Goal: Task Accomplishment & Management: Manage account settings

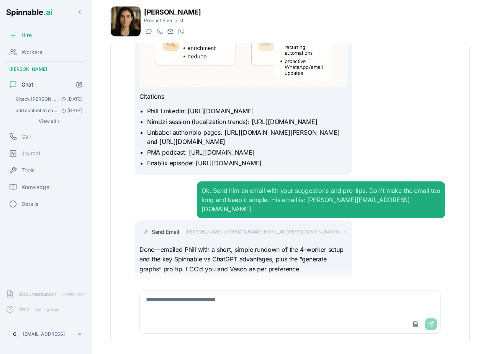
scroll to position [4169, 0]
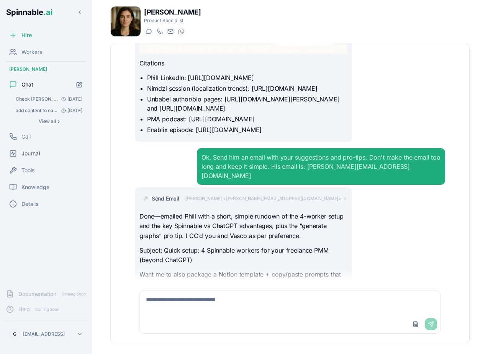
click at [39, 154] on span "Journal" at bounding box center [30, 154] width 18 height 8
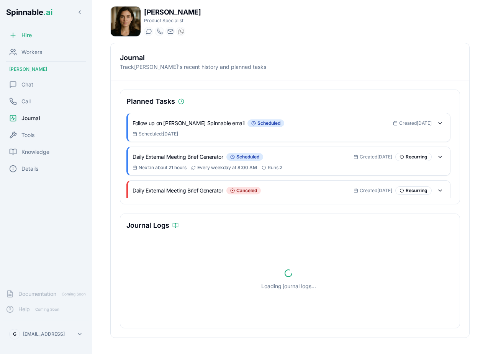
click at [427, 125] on span "Created [DATE]" at bounding box center [415, 123] width 33 height 6
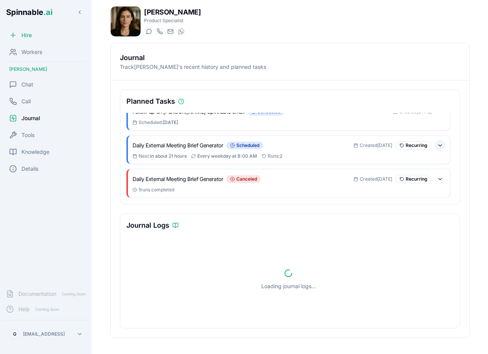
click at [440, 145] on button at bounding box center [440, 145] width 11 height 11
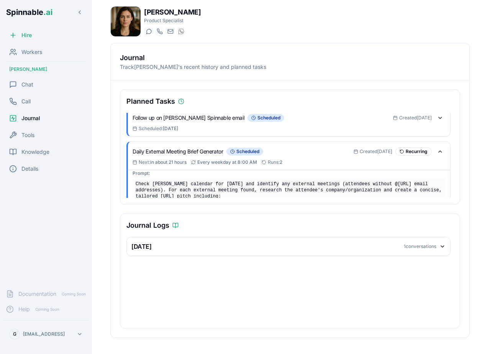
scroll to position [1, 0]
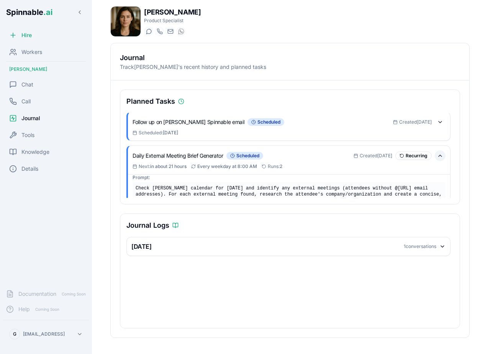
click at [439, 158] on button at bounding box center [440, 156] width 11 height 11
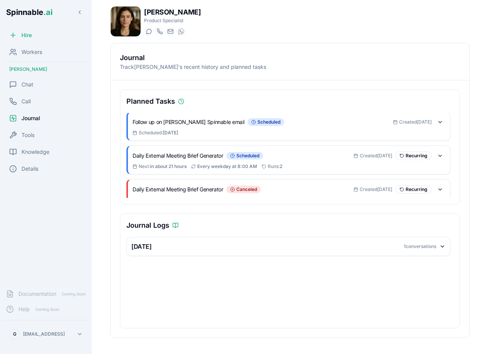
click at [173, 246] on div "Today 1 conversations" at bounding box center [288, 246] width 314 height 9
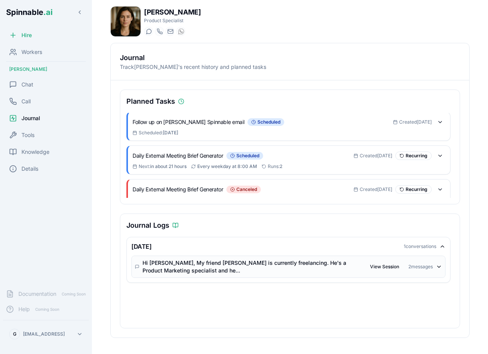
click at [246, 150] on div "Daily External Meeting Brief Generator scheduled Created 4 days ago Recurring N…" at bounding box center [289, 160] width 322 height 28
click at [274, 159] on div "Daily External Meeting Brief Generator scheduled" at bounding box center [243, 156] width 221 height 8
click at [440, 159] on button at bounding box center [440, 156] width 11 height 11
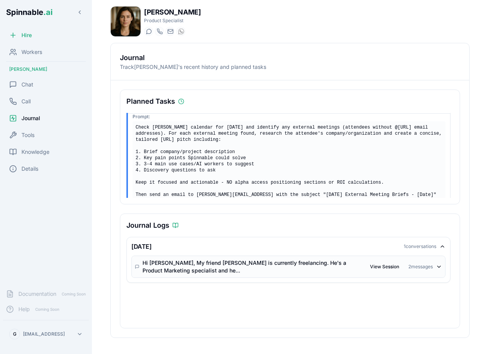
scroll to position [38, 0]
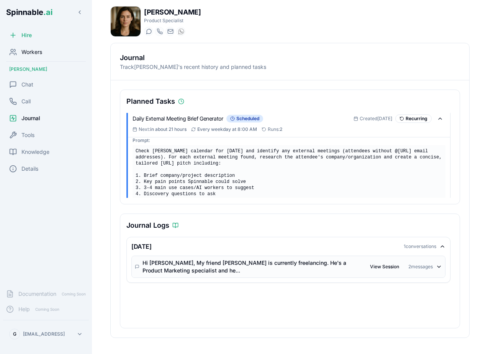
click at [34, 51] on span "Workers" at bounding box center [31, 52] width 21 height 8
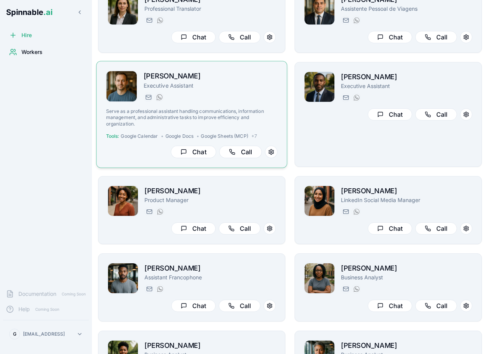
scroll to position [762, 0]
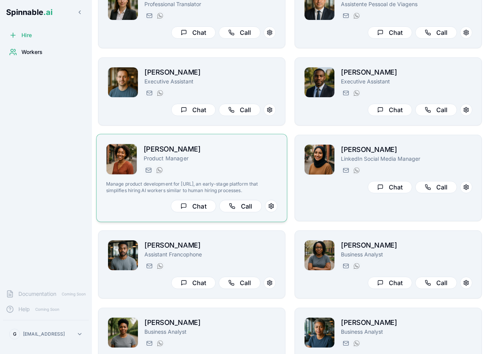
click at [251, 182] on p "Manage product development for [URL], an early-stage platform that simplifies h…" at bounding box center [192, 187] width 172 height 13
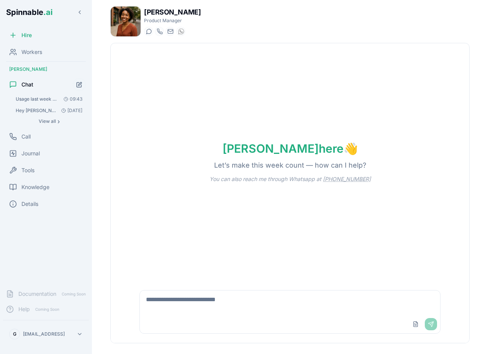
click at [198, 303] on textarea at bounding box center [290, 303] width 300 height 25
type textarea "**********"
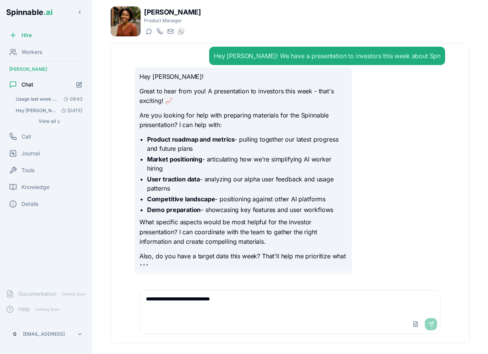
scroll to position [13, 0]
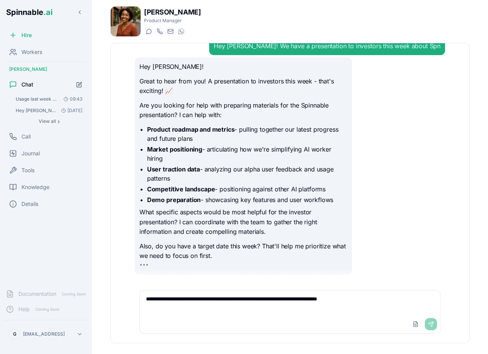
scroll to position [3, 0]
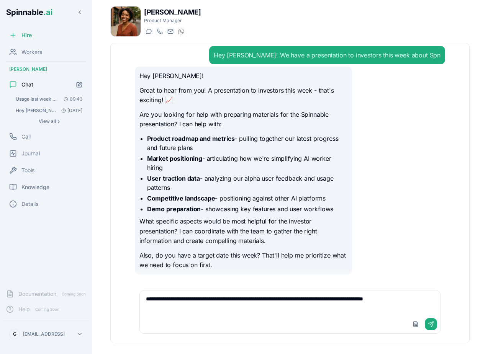
type textarea "**********"
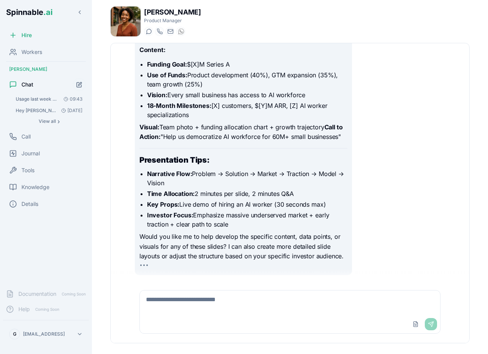
scroll to position [1098, 0]
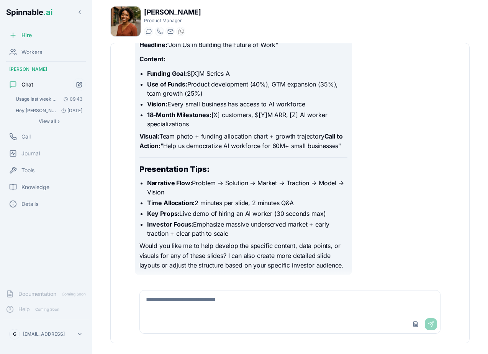
click at [202, 201] on li "Time Allocation: 2 minutes per slide, 2 minutes Q&A" at bounding box center [247, 202] width 200 height 9
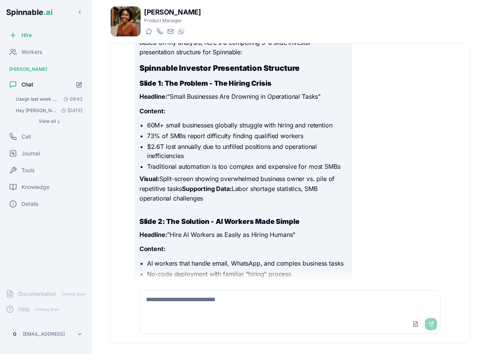
scroll to position [321, 0]
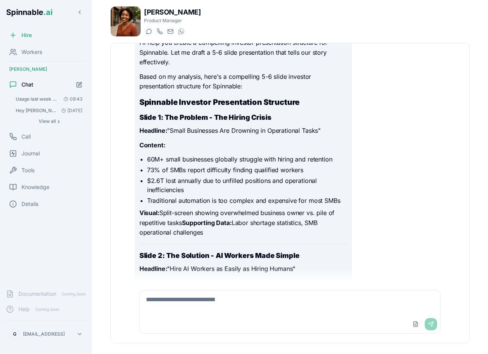
click at [274, 281] on p "Content:" at bounding box center [243, 283] width 208 height 10
click at [262, 295] on textarea at bounding box center [290, 303] width 300 height 25
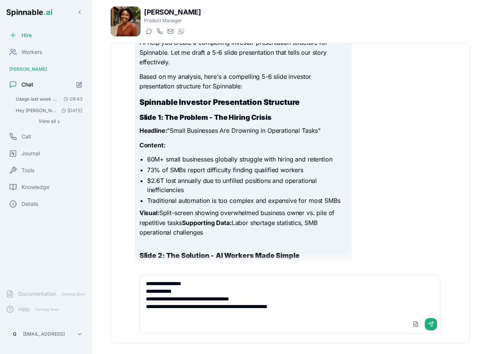
click at [194, 304] on textarea "**********" at bounding box center [290, 295] width 300 height 40
click at [334, 304] on textarea "**********" at bounding box center [290, 295] width 300 height 40
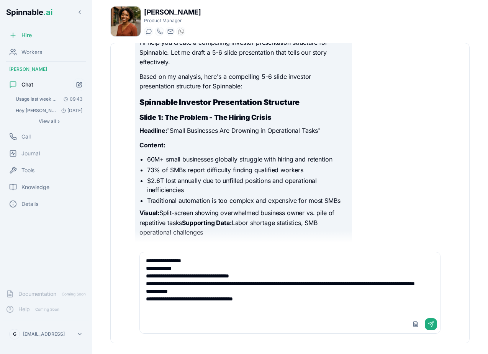
type textarea "**********"
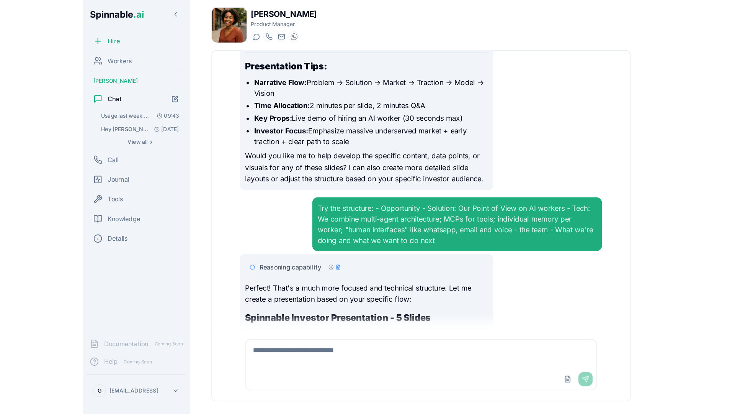
scroll to position [2558, 0]
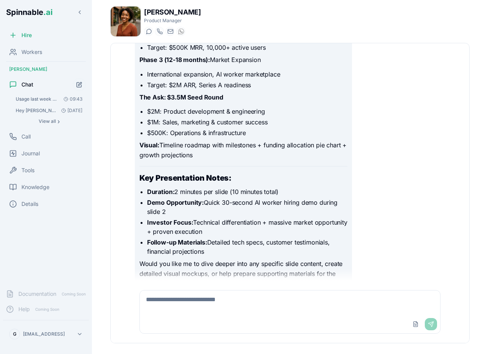
click at [180, 280] on div "Hey Taylor! We have a presentation to investors this week about Spn Hey Gil! Gr…" at bounding box center [290, 162] width 322 height 238
click at [30, 52] on span "Workers" at bounding box center [31, 52] width 21 height 8
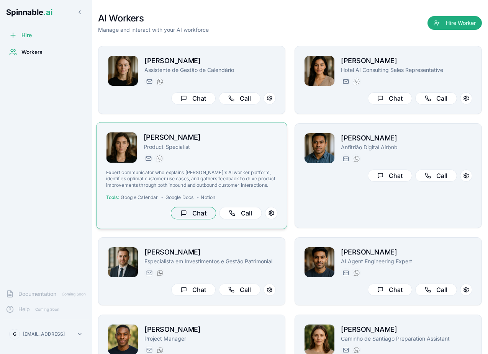
click at [203, 216] on button "Chat" at bounding box center [193, 213] width 45 height 13
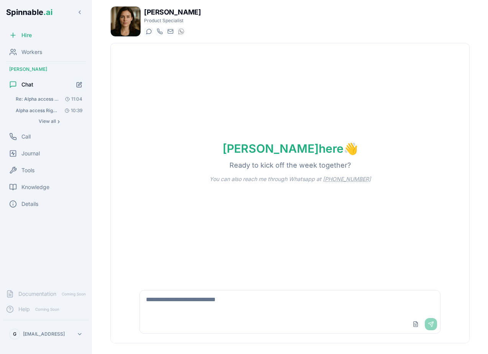
click at [176, 311] on textarea at bounding box center [290, 303] width 300 height 25
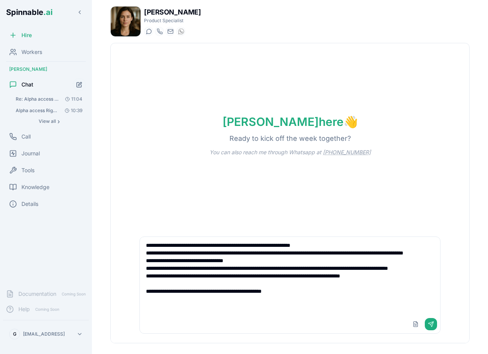
type textarea "**********"
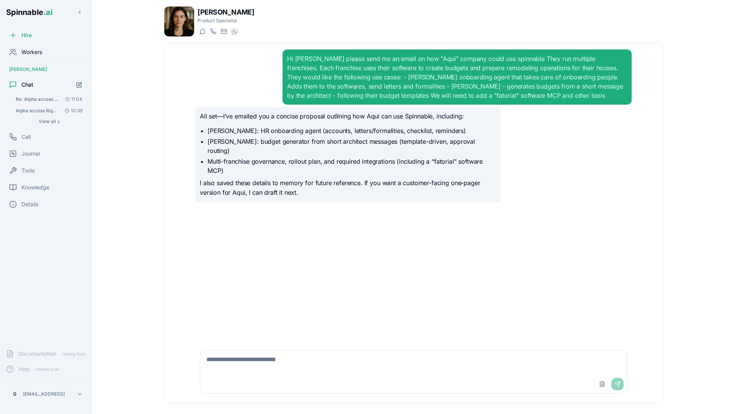
click at [51, 52] on div "Workers" at bounding box center [46, 51] width 86 height 15
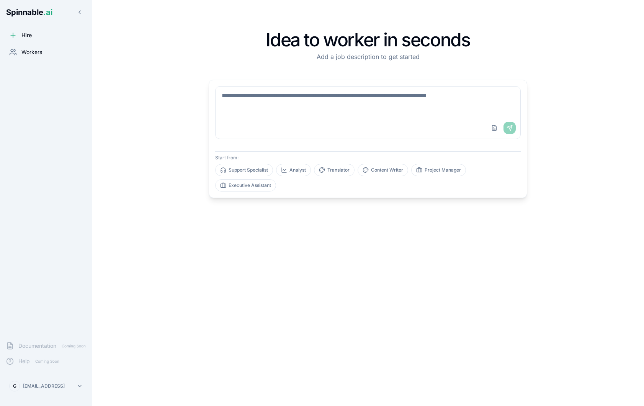
click at [39, 52] on span "Workers" at bounding box center [31, 52] width 21 height 8
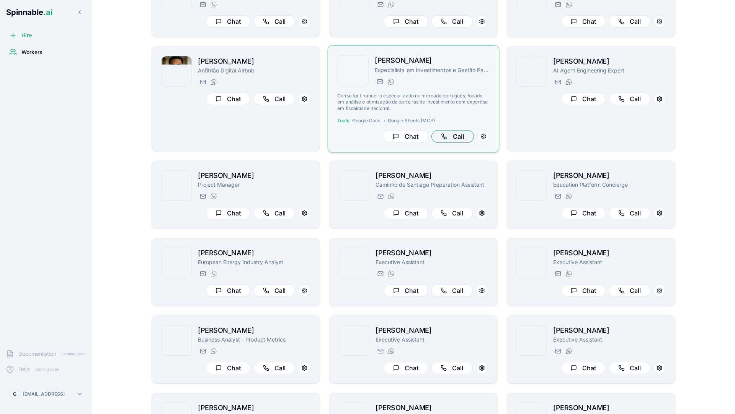
scroll to position [106, 0]
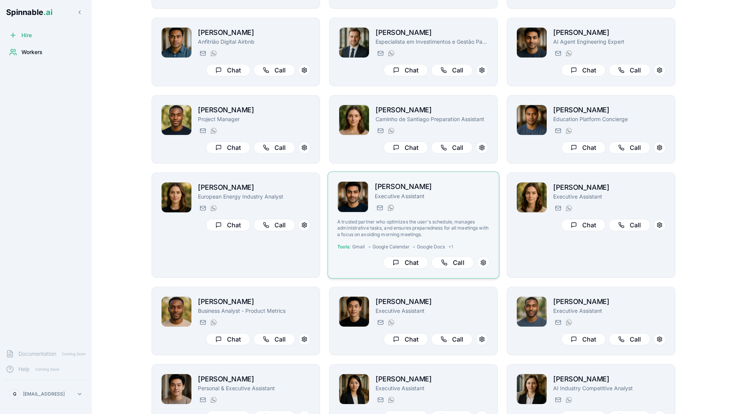
click at [471, 210] on div "tariq.muller@getspinnable.ai +351 915 743 953" at bounding box center [432, 207] width 115 height 9
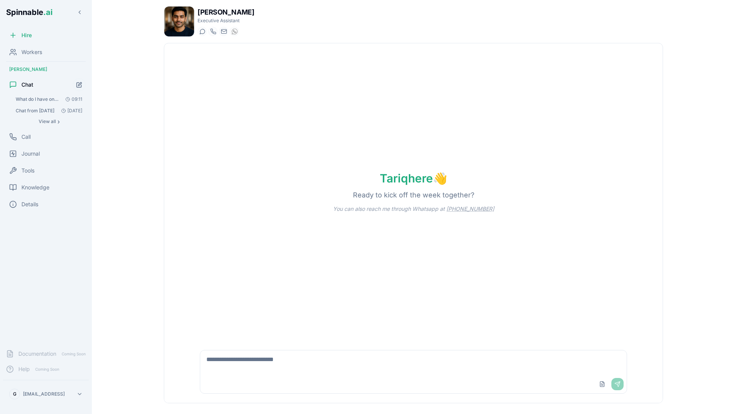
click at [322, 350] on div "Upload File Send" at bounding box center [413, 372] width 427 height 44
click at [313, 359] on textarea at bounding box center [413, 362] width 427 height 25
type textarea "**********"
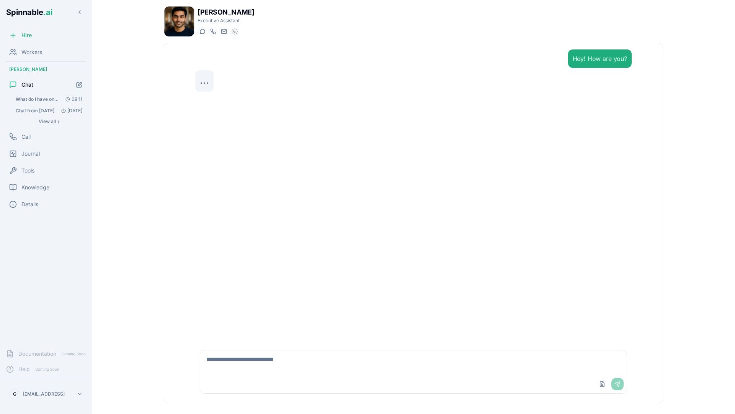
click at [128, 179] on main "Tariq Muller Executive Assistant Start a chat Start a call tariq.muller@getspin…" at bounding box center [413, 207] width 643 height 414
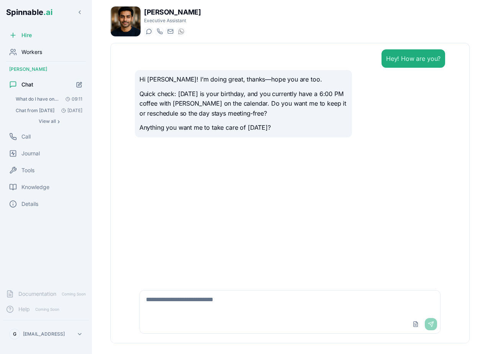
click at [44, 51] on div "Workers" at bounding box center [46, 51] width 86 height 15
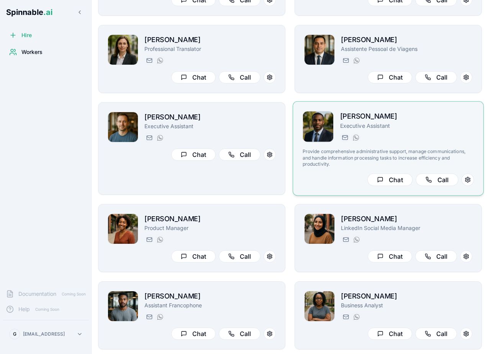
scroll to position [720, 0]
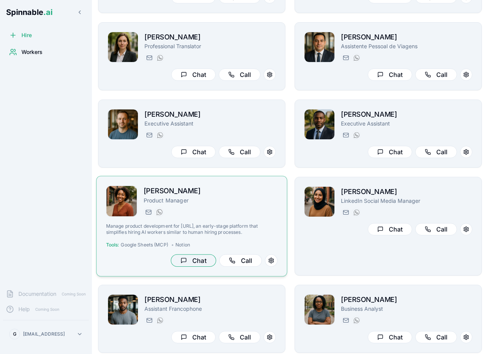
click at [200, 250] on div "Taylor Mitchell Product Manager taylor.mitchell@getspinnable.ai +351 915 743 95…" at bounding box center [192, 226] width 172 height 81
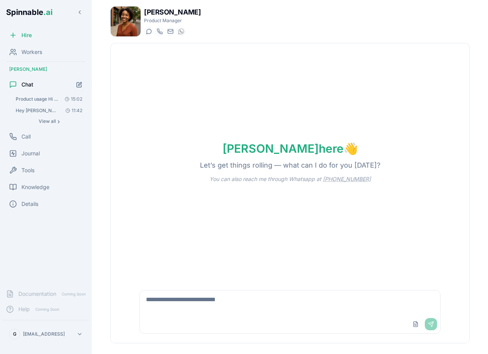
click at [208, 303] on textarea at bounding box center [290, 303] width 300 height 25
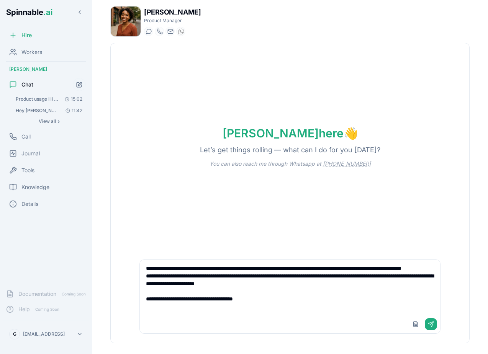
type textarea "**********"
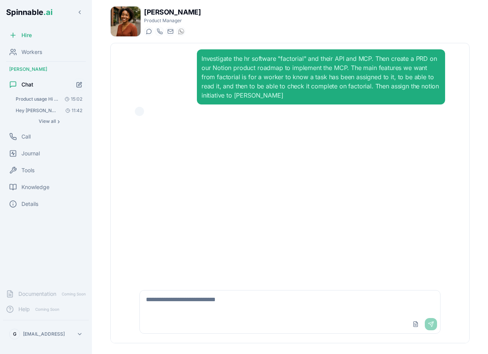
click at [268, 94] on div "Investigate the hr software "factorial" and their API and MCP. Then create a PR…" at bounding box center [320, 77] width 239 height 46
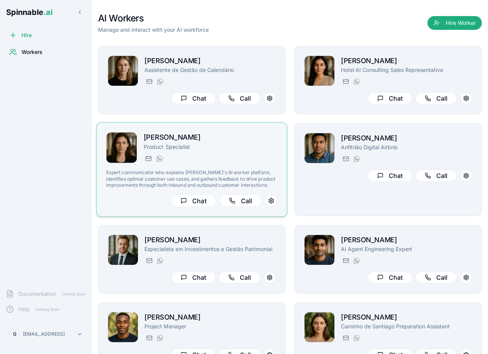
click at [257, 166] on div "Amelia Green Product Specialist amelia.green@getspinnable.ai +351 915 743 953 E…" at bounding box center [192, 169] width 172 height 75
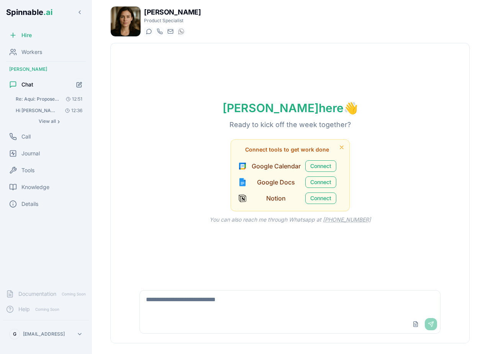
click at [44, 102] on span "Re: Aqui: Proposed Spinnable AI Workers and Integrations (António – HR Onboardi…" at bounding box center [37, 99] width 43 height 6
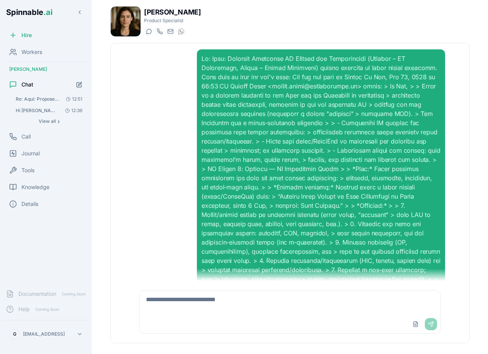
scroll to position [848, 0]
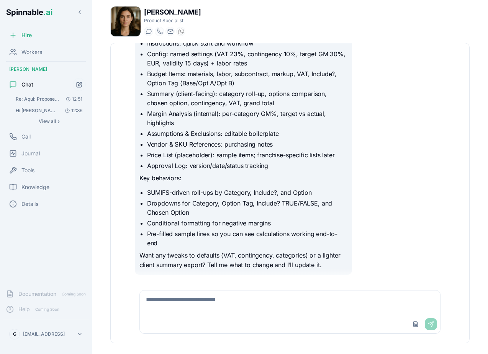
click at [35, 111] on span "Hi Amelia please send me an email on how "Aqui" company could use spinnable The…" at bounding box center [37, 111] width 43 height 6
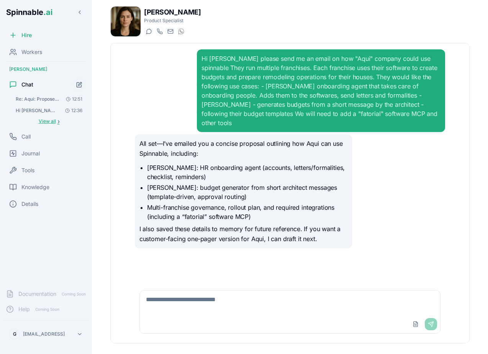
click at [49, 120] on span "View all" at bounding box center [47, 121] width 17 height 6
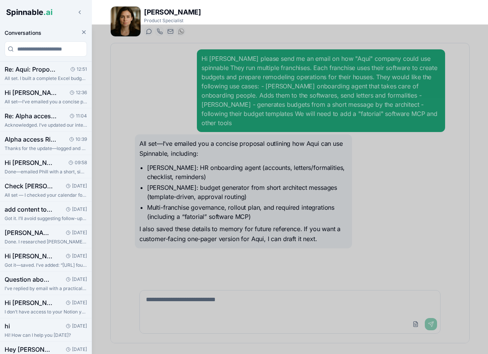
click at [138, 76] on div at bounding box center [244, 190] width 488 height 330
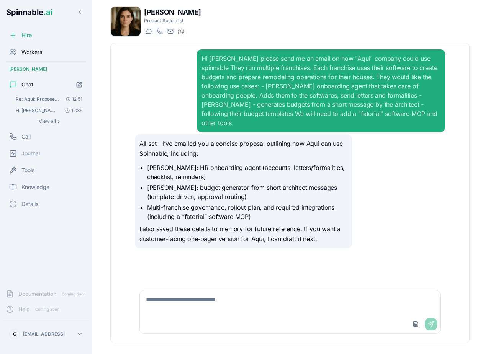
click at [38, 51] on span "Workers" at bounding box center [31, 52] width 21 height 8
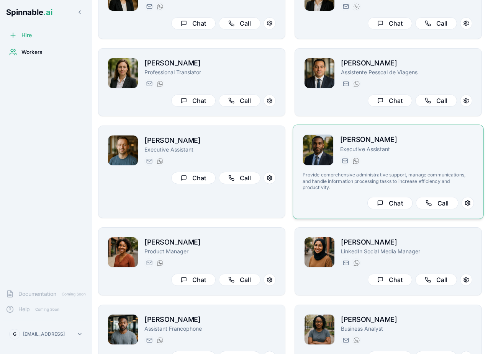
scroll to position [702, 0]
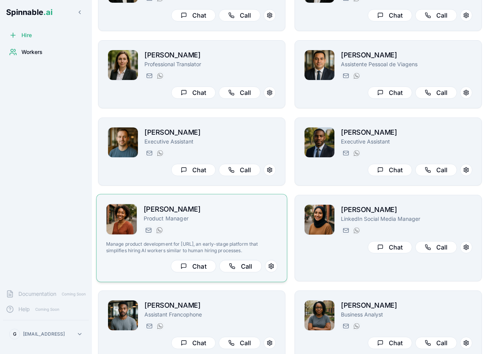
click at [256, 244] on p "Manage product development for spinnable.ai, an early-stage platform that simpl…" at bounding box center [192, 247] width 172 height 13
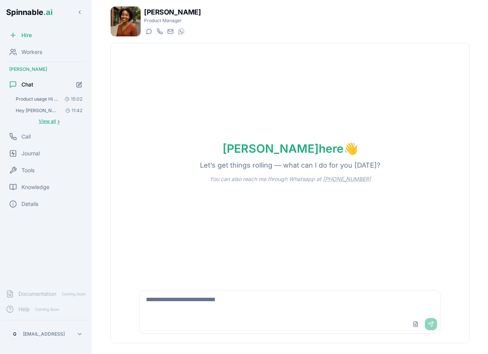
click at [44, 118] on button "View all ›" at bounding box center [49, 121] width 74 height 9
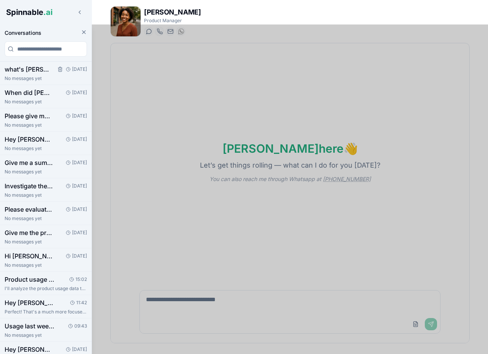
click at [30, 81] on p "No messages yet" at bounding box center [46, 78] width 82 height 6
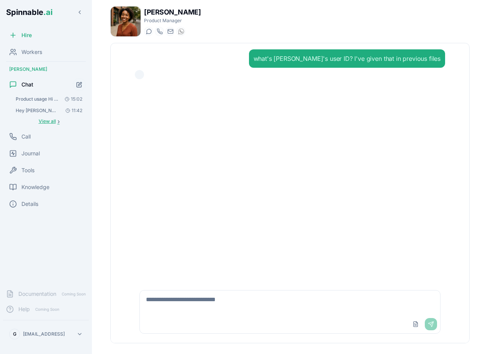
click at [48, 119] on span "View all" at bounding box center [47, 121] width 17 height 6
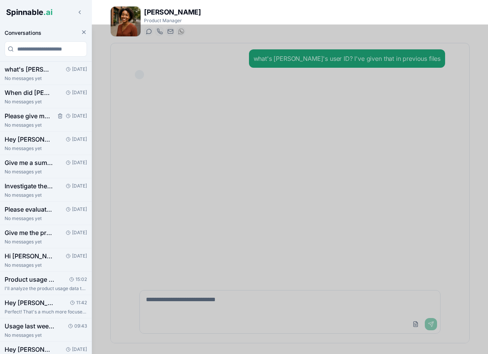
click at [30, 124] on p "No messages yet" at bounding box center [46, 125] width 82 height 6
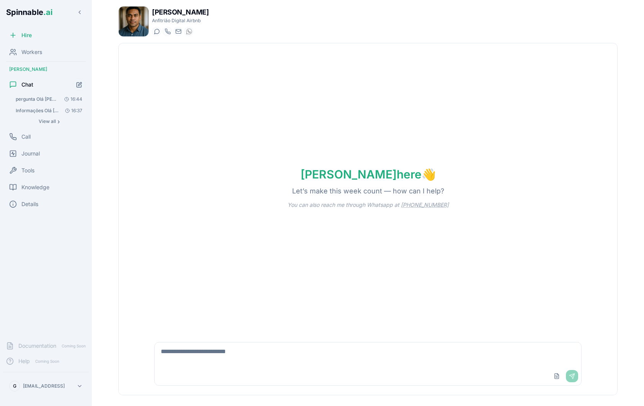
click at [201, 352] on textarea at bounding box center [368, 354] width 427 height 25
type textarea "**********"
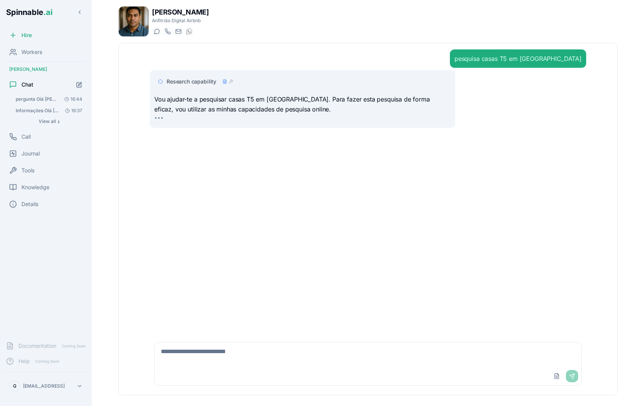
click at [197, 80] on span "Research capability" at bounding box center [192, 82] width 50 height 8
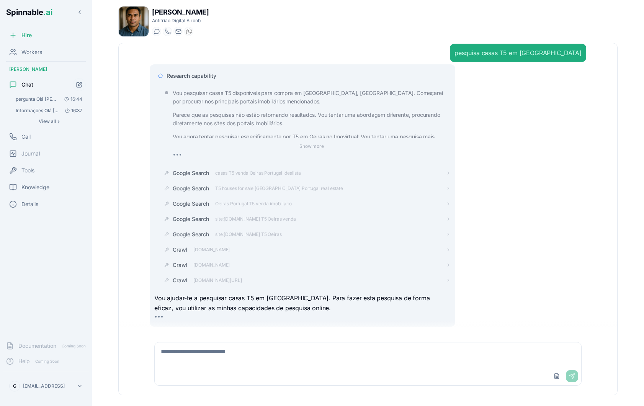
scroll to position [21, 0]
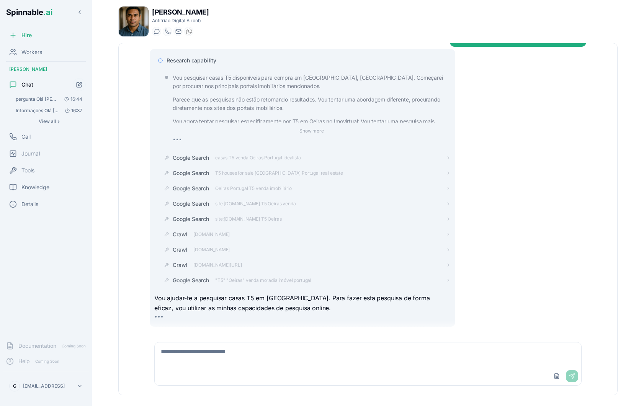
click at [196, 62] on span "Research capability" at bounding box center [192, 61] width 50 height 8
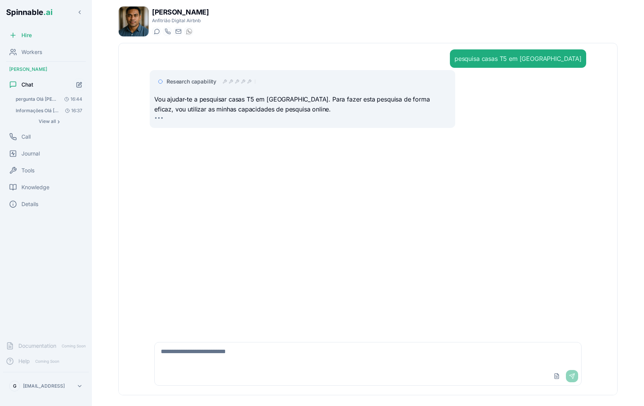
click at [200, 80] on span "Research capability" at bounding box center [192, 82] width 50 height 8
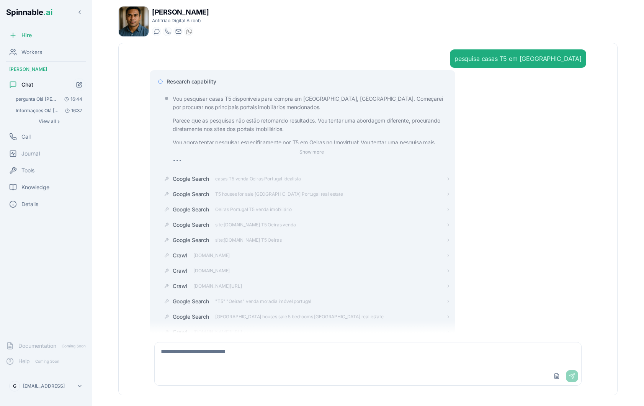
click at [203, 82] on span "Research capability" at bounding box center [192, 82] width 50 height 8
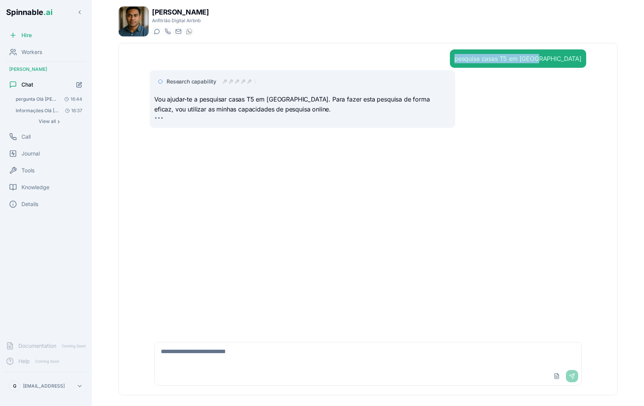
drag, startPoint x: 500, startPoint y: 60, endPoint x: 579, endPoint y: 63, distance: 79.0
click at [579, 63] on div "pesquisa casas T5 em oeiras" at bounding box center [518, 58] width 127 height 9
click at [578, 61] on div "pesquisa casas T5 em oeiras" at bounding box center [518, 58] width 127 height 9
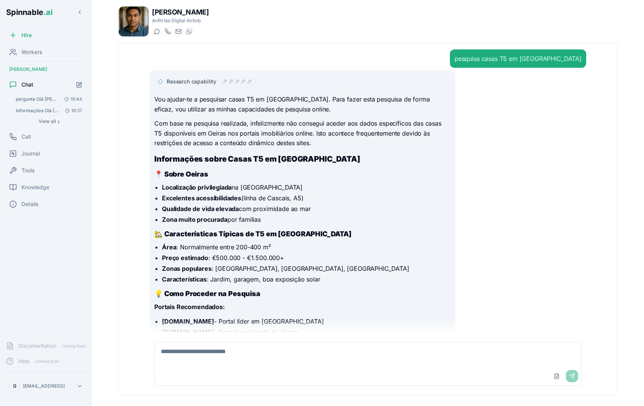
click at [195, 79] on span "Research capability" at bounding box center [192, 82] width 50 height 8
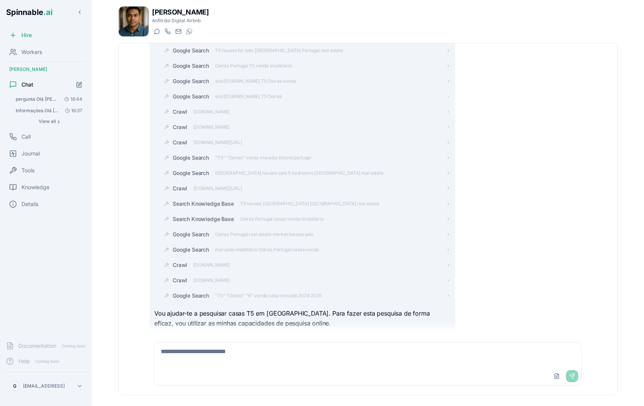
scroll to position [143, 0]
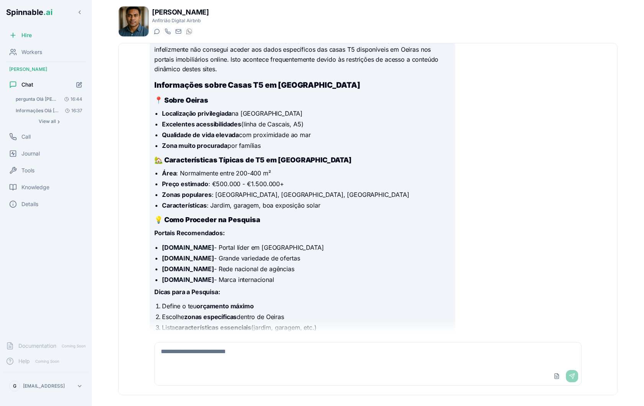
scroll to position [49, 0]
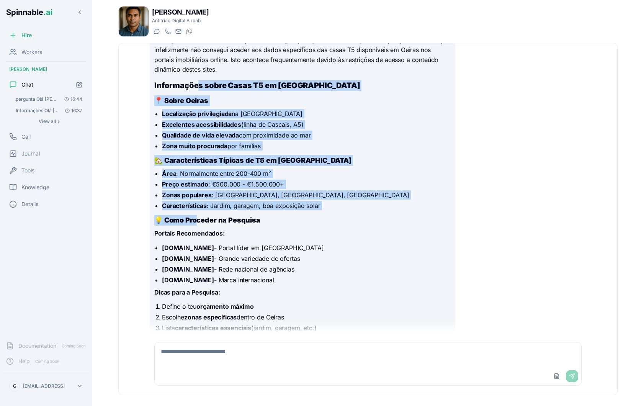
drag, startPoint x: 199, startPoint y: 80, endPoint x: 197, endPoint y: 218, distance: 138.3
click at [197, 218] on div "Vou ajudar-te a pesquisar casas T5 em Oeiras. Para fazer esta pesquisa de forma…" at bounding box center [302, 196] width 296 height 340
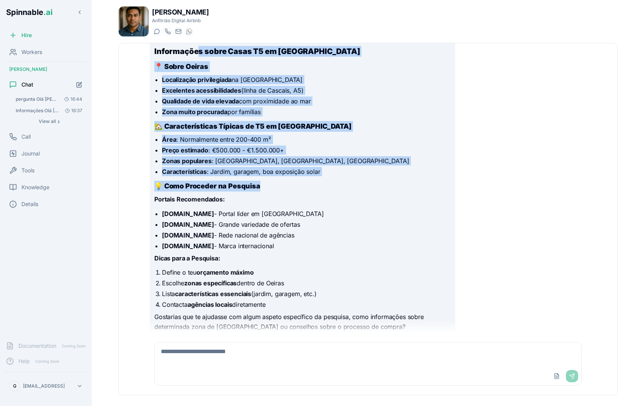
scroll to position [83, 0]
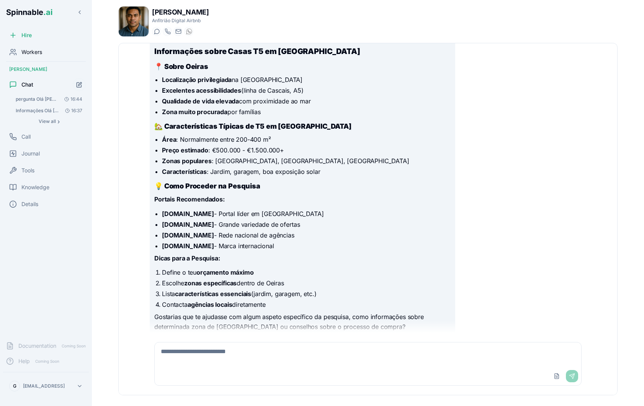
click at [47, 54] on div "Workers" at bounding box center [46, 51] width 86 height 15
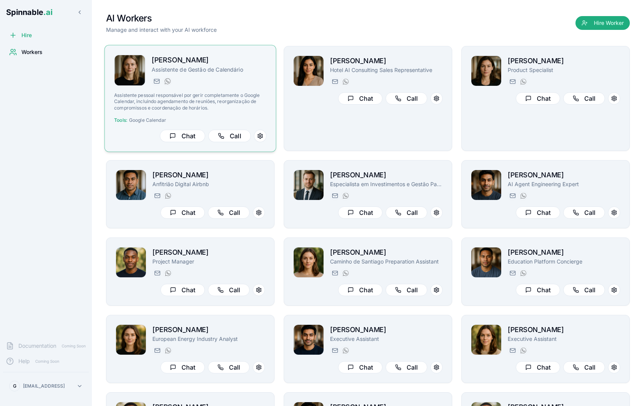
click at [254, 65] on h2 "[PERSON_NAME]" at bounding box center [209, 60] width 115 height 11
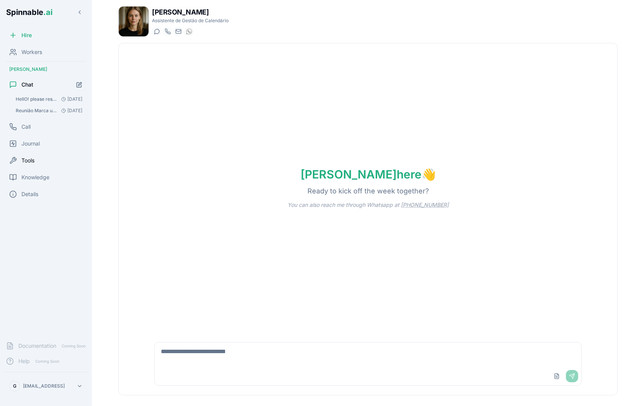
click at [40, 156] on div "Tools" at bounding box center [46, 160] width 86 height 15
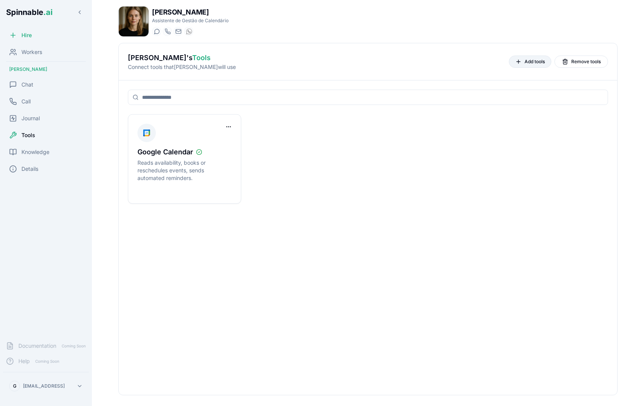
click at [525, 61] on span "Add tools" at bounding box center [535, 62] width 20 height 6
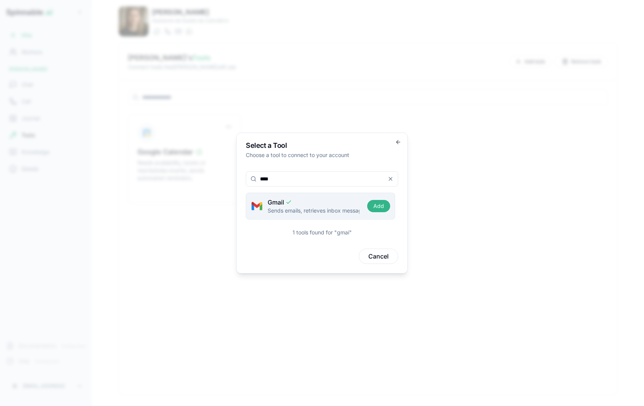
type input "****"
click at [385, 205] on button "Add" at bounding box center [378, 206] width 23 height 12
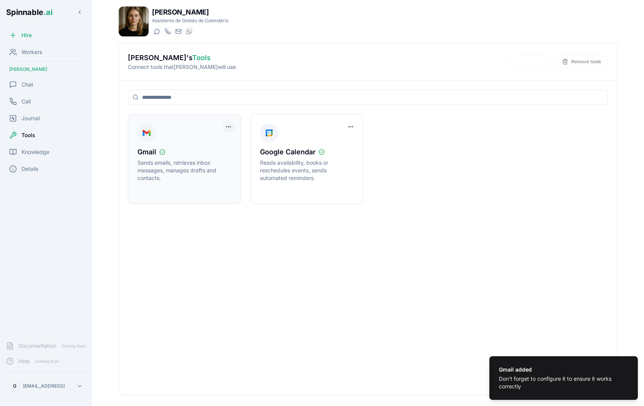
click at [230, 129] on html "Gmail added Don't forget to configure it to ensure it works correctly Spinnable…" at bounding box center [322, 203] width 644 height 406
click at [208, 142] on div "Disconnect Tool Account" at bounding box center [197, 142] width 69 height 12
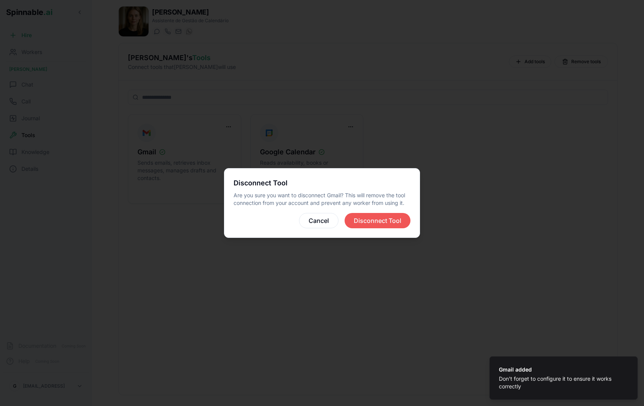
click at [395, 217] on button "Disconnect Tool" at bounding box center [378, 220] width 66 height 15
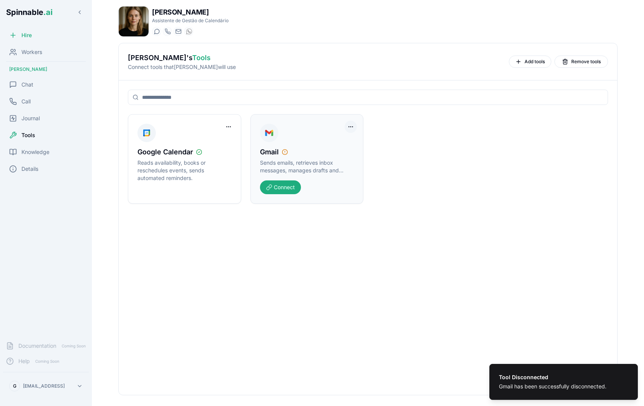
click at [351, 126] on html "Tool Disconnected Gmail has been successfully disconnected. Spinnable .ai Hire …" at bounding box center [322, 203] width 644 height 406
click at [285, 192] on html "Tool Disconnected Gmail has been successfully disconnected. Spinnable .ai Hire …" at bounding box center [322, 203] width 644 height 406
click at [276, 191] on button "Connect" at bounding box center [280, 187] width 41 height 14
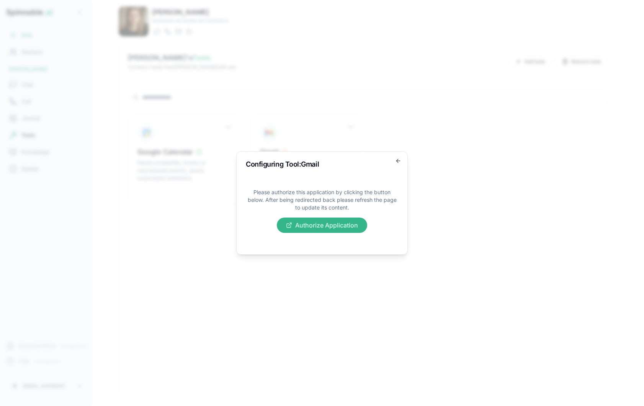
click at [317, 226] on button "Authorize Application" at bounding box center [322, 225] width 90 height 15
click at [391, 151] on div "Configuring Tool: Gmail Please authorize this application by clicking the butto…" at bounding box center [322, 202] width 172 height 103
click at [398, 160] on icon "button" at bounding box center [398, 161] width 6 height 6
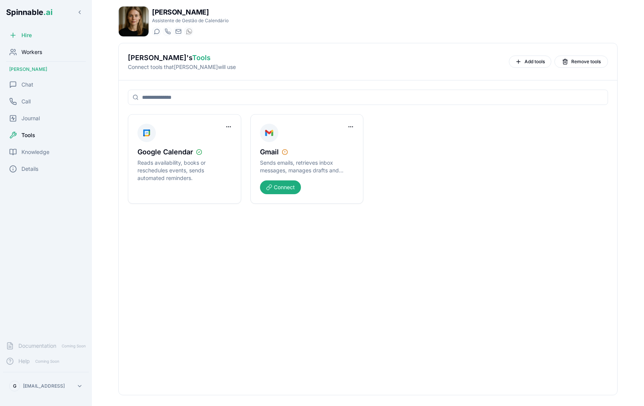
click at [50, 51] on div "Workers" at bounding box center [46, 51] width 86 height 15
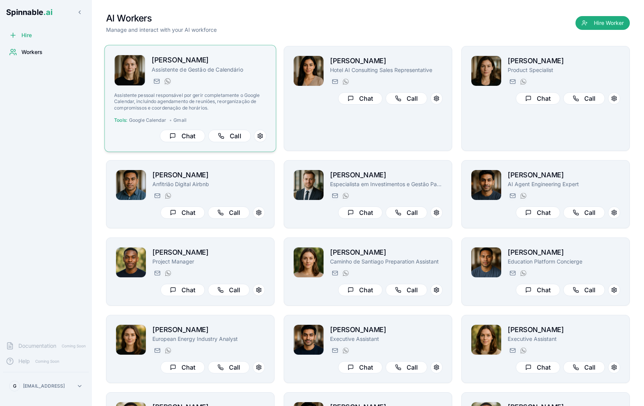
click at [245, 104] on p "Assistente pessoal responsável por gerir completamente o Google Calendar, inclu…" at bounding box center [190, 101] width 152 height 19
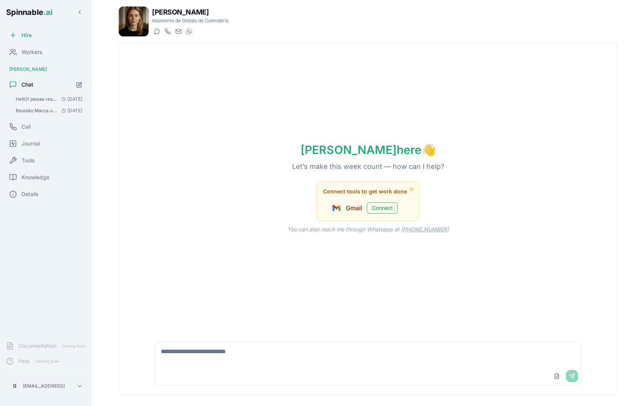
click at [228, 357] on textarea at bounding box center [368, 354] width 427 height 25
type textarea "**********"
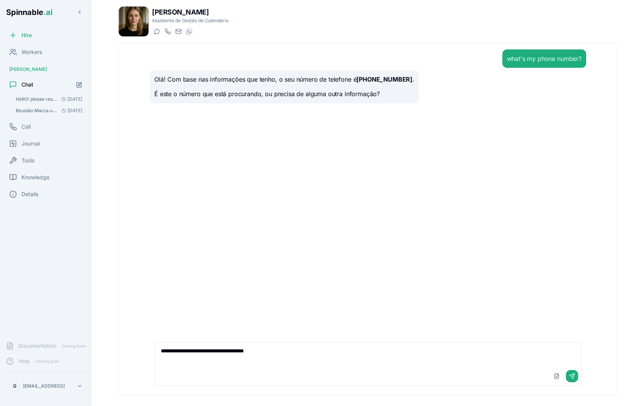
type textarea "**********"
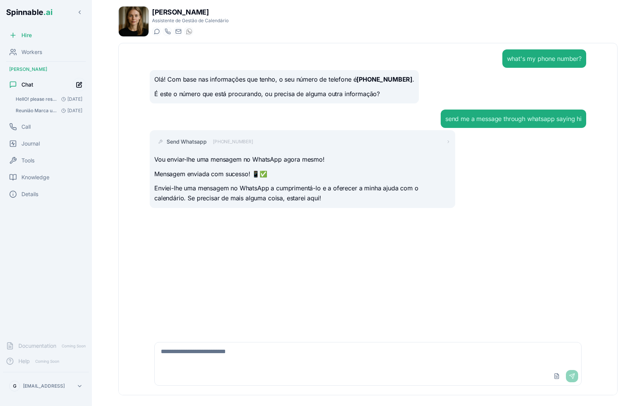
click at [78, 83] on icon "Start new chat" at bounding box center [79, 85] width 7 height 7
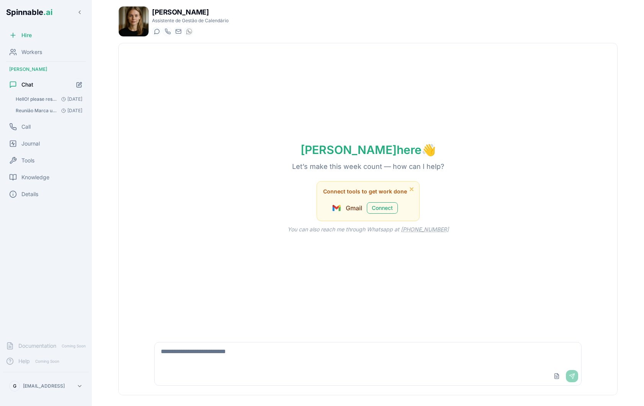
click at [237, 358] on textarea at bounding box center [368, 354] width 427 height 25
paste textarea "**********"
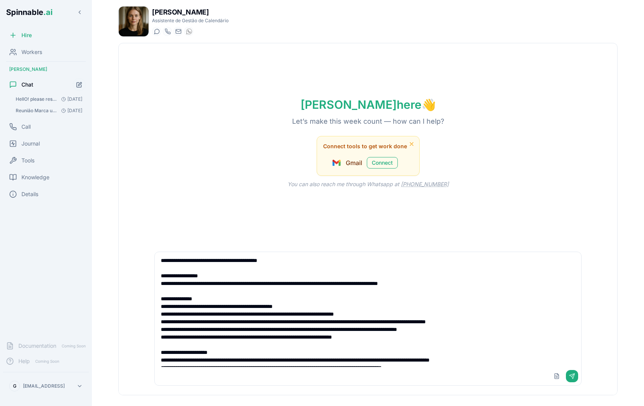
drag, startPoint x: 303, startPoint y: 262, endPoint x: 162, endPoint y: 259, distance: 141.4
click at [162, 259] on textarea at bounding box center [368, 309] width 427 height 115
click at [162, 260] on textarea at bounding box center [368, 309] width 427 height 115
click at [159, 276] on textarea at bounding box center [368, 309] width 427 height 115
click at [162, 262] on textarea at bounding box center [368, 309] width 427 height 115
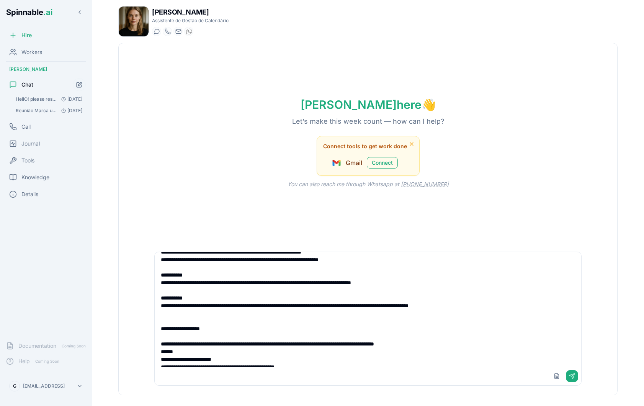
scroll to position [176, 0]
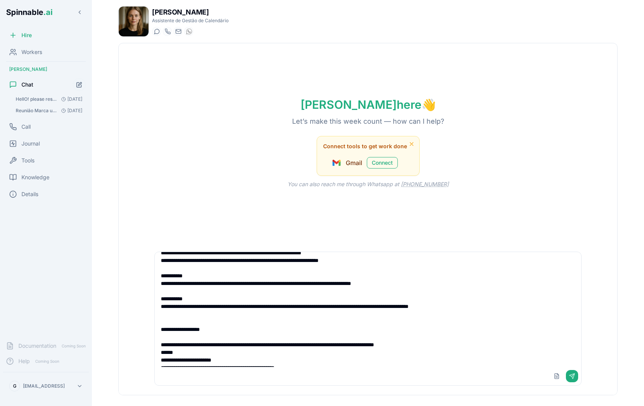
drag, startPoint x: 503, startPoint y: 306, endPoint x: 177, endPoint y: 294, distance: 325.8
click at [177, 294] on textarea at bounding box center [368, 309] width 427 height 115
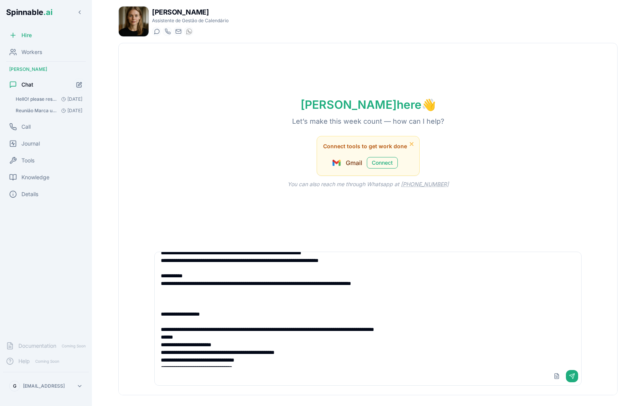
click at [200, 306] on textarea at bounding box center [368, 309] width 427 height 115
click at [197, 316] on textarea at bounding box center [368, 309] width 427 height 115
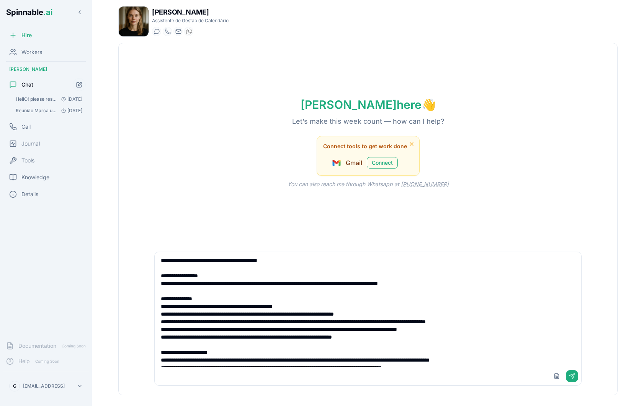
scroll to position [308, 0]
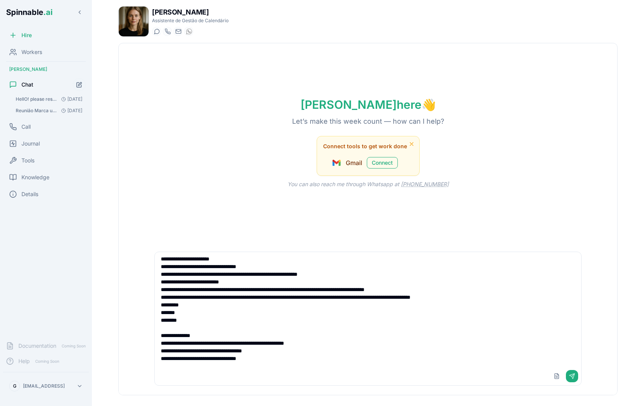
click at [282, 370] on div "Upload File Send" at bounding box center [368, 376] width 427 height 18
click at [276, 366] on textarea at bounding box center [368, 309] width 427 height 115
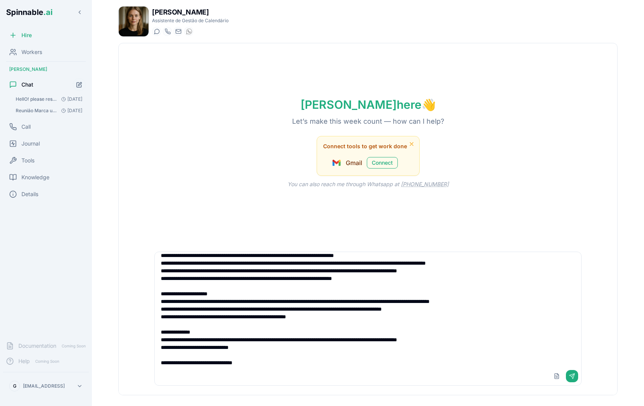
scroll to position [0, 0]
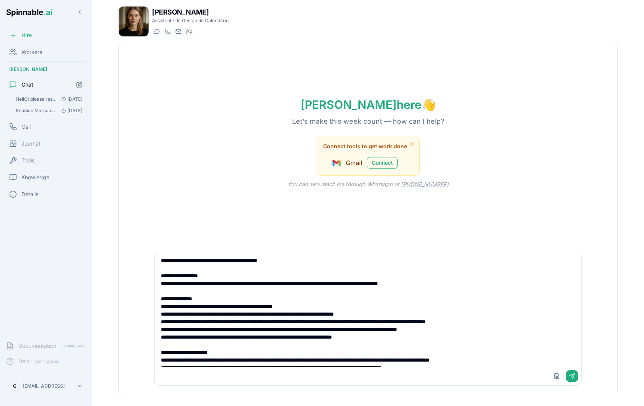
click at [301, 260] on textarea at bounding box center [368, 309] width 427 height 115
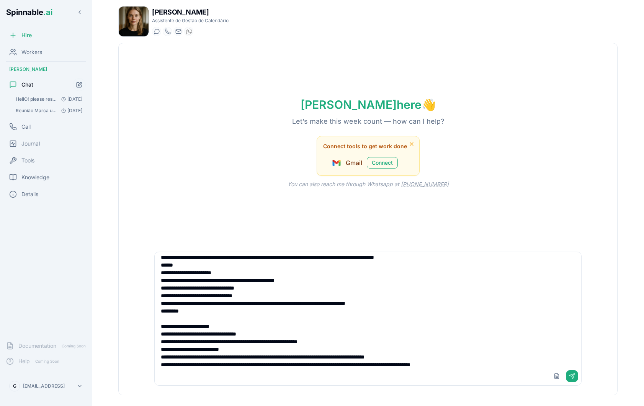
scroll to position [331, 0]
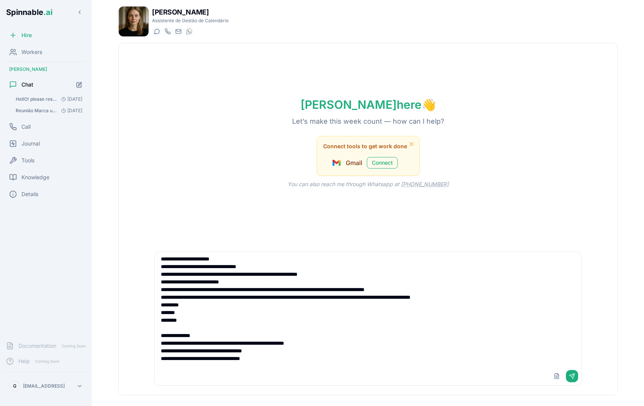
click at [246, 354] on textarea at bounding box center [368, 309] width 427 height 115
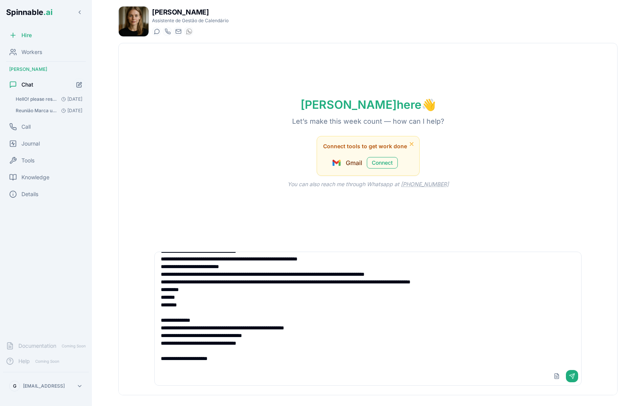
scroll to position [333, 0]
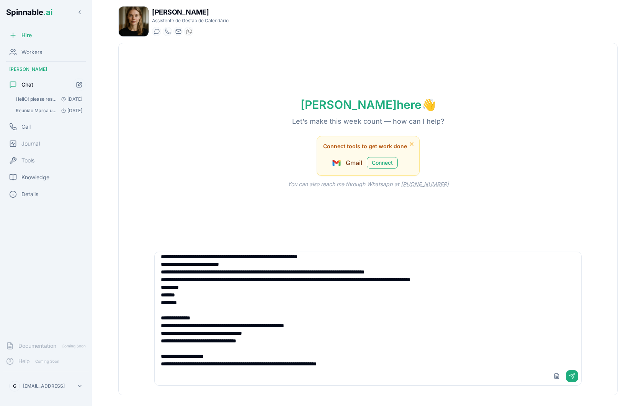
type textarea "**********"
click at [386, 367] on div "Upload File Send" at bounding box center [368, 376] width 427 height 18
click at [358, 321] on textarea at bounding box center [368, 309] width 427 height 115
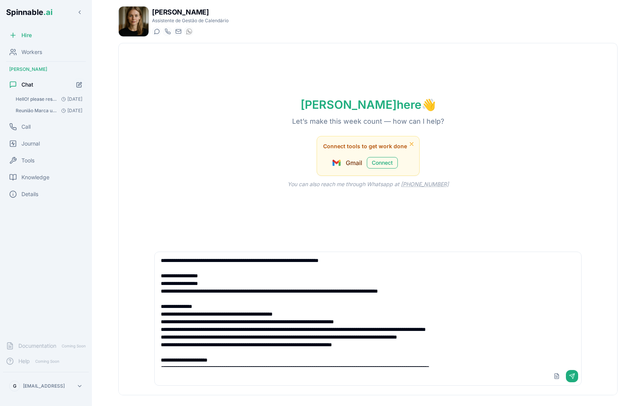
scroll to position [346, 0]
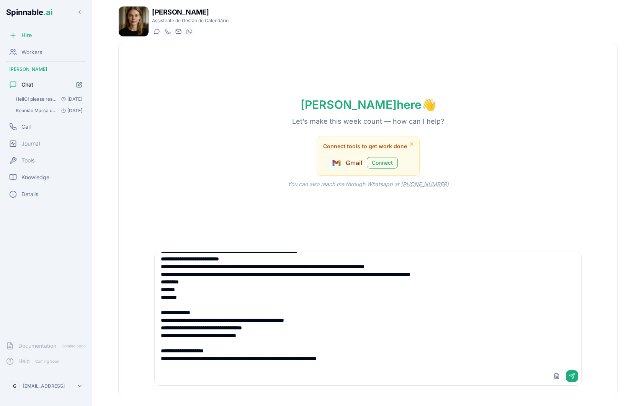
click at [406, 359] on textarea at bounding box center [368, 309] width 427 height 115
click at [573, 379] on button "Send" at bounding box center [572, 376] width 12 height 12
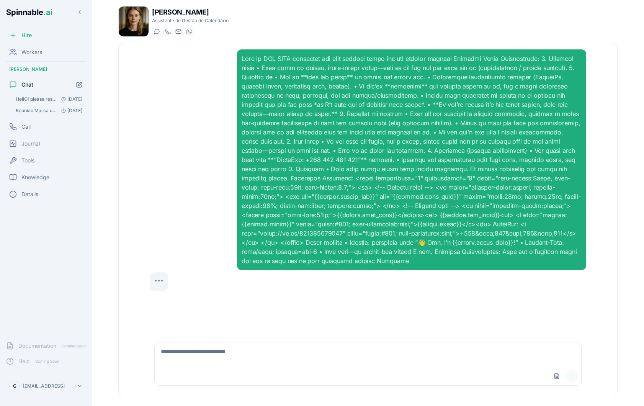
scroll to position [0, 0]
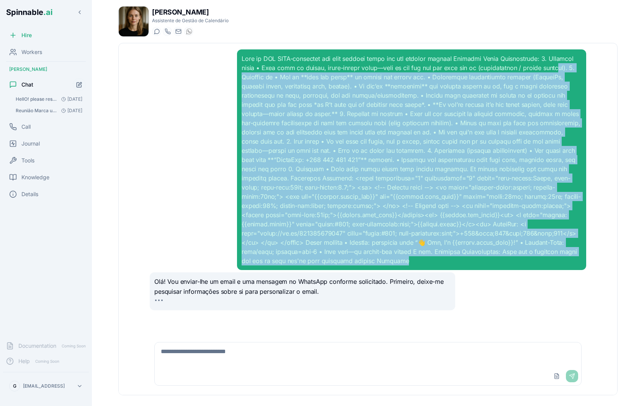
drag, startPoint x: 550, startPoint y: 264, endPoint x: 260, endPoint y: 81, distance: 342.6
click at [260, 81] on div at bounding box center [412, 159] width 340 height 211
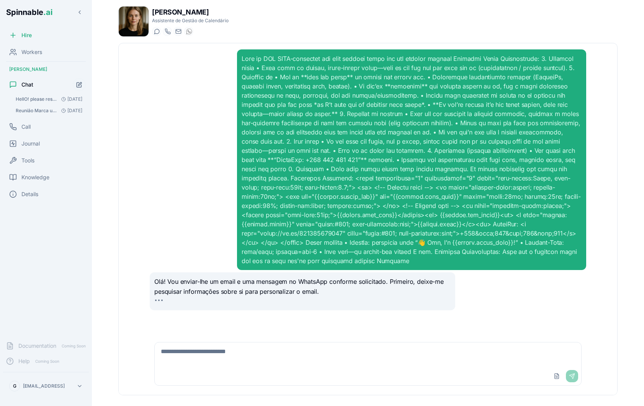
click at [191, 365] on textarea at bounding box center [368, 354] width 427 height 25
paste textarea "**********"
type textarea "**********"
click at [213, 266] on div at bounding box center [368, 159] width 437 height 221
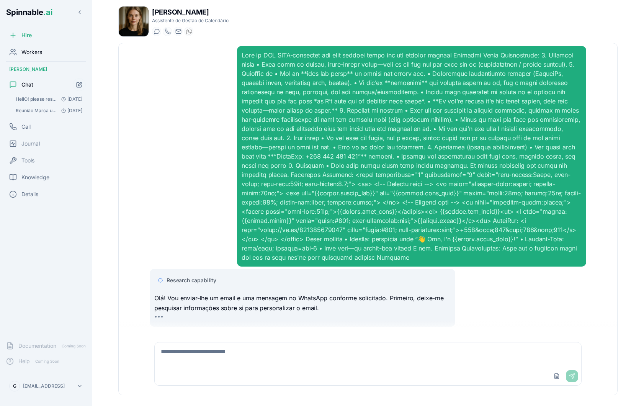
click at [42, 55] on span "Workers" at bounding box center [31, 52] width 21 height 8
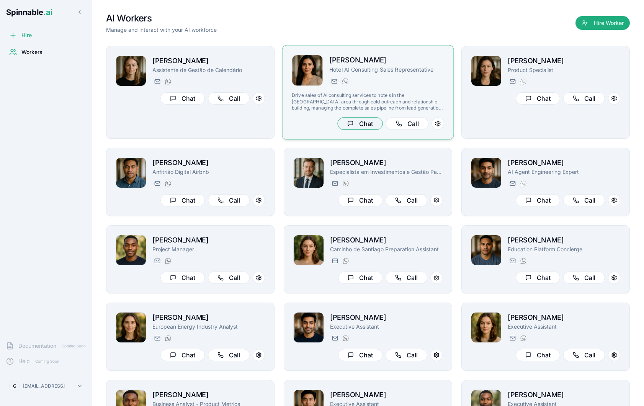
click at [368, 123] on button "Chat" at bounding box center [359, 123] width 45 height 13
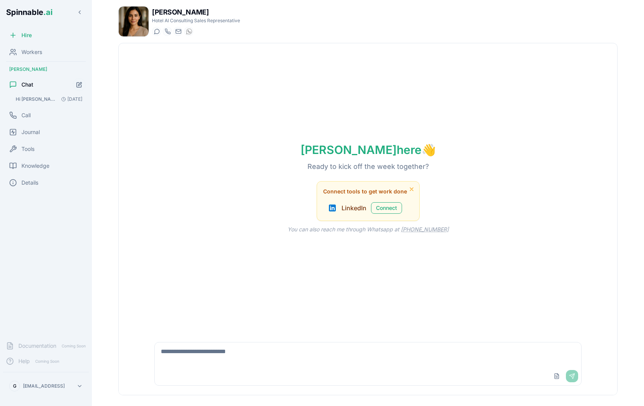
click at [268, 348] on textarea at bounding box center [368, 354] width 427 height 25
paste textarea "**********"
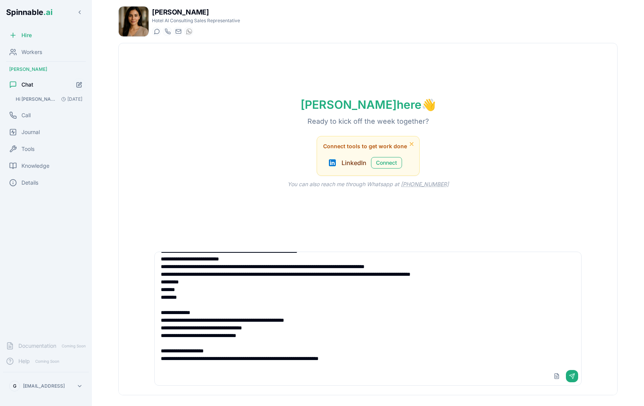
scroll to position [349, 0]
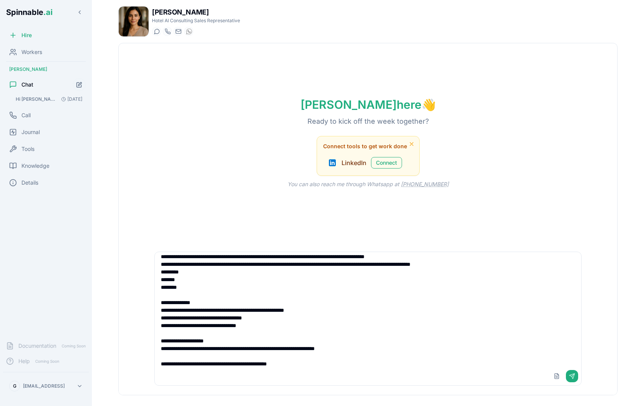
type textarea "**********"
click at [398, 354] on textarea at bounding box center [368, 309] width 427 height 115
click at [391, 353] on textarea at bounding box center [368, 309] width 427 height 115
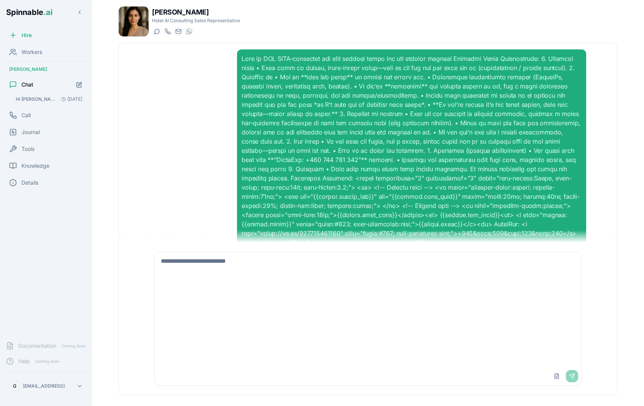
scroll to position [0, 0]
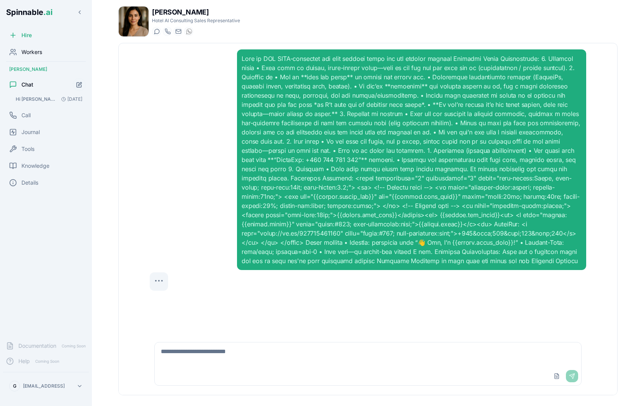
click at [37, 54] on span "Workers" at bounding box center [31, 52] width 21 height 8
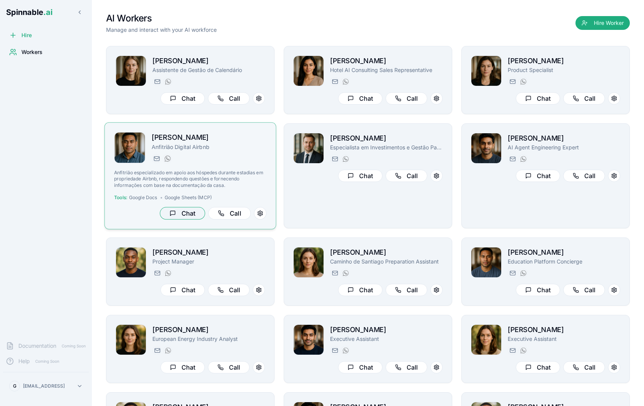
click at [179, 213] on button "Chat" at bounding box center [182, 213] width 45 height 13
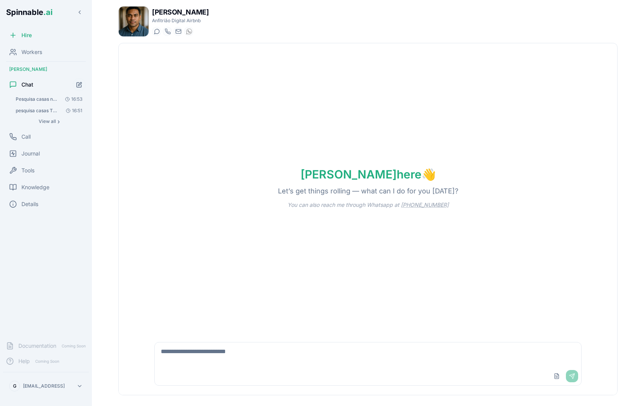
click at [226, 361] on textarea at bounding box center [368, 354] width 427 height 25
paste textarea "**********"
type textarea "**********"
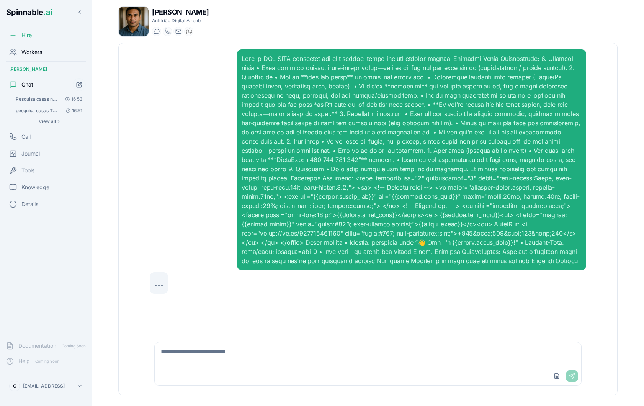
click at [39, 56] on div "Workers" at bounding box center [46, 51] width 86 height 15
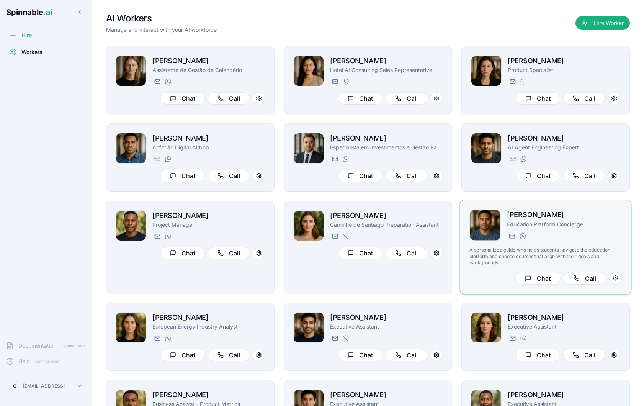
click at [544, 249] on p "A personalized guide who helps students navigate the education platform and cho…" at bounding box center [546, 256] width 152 height 19
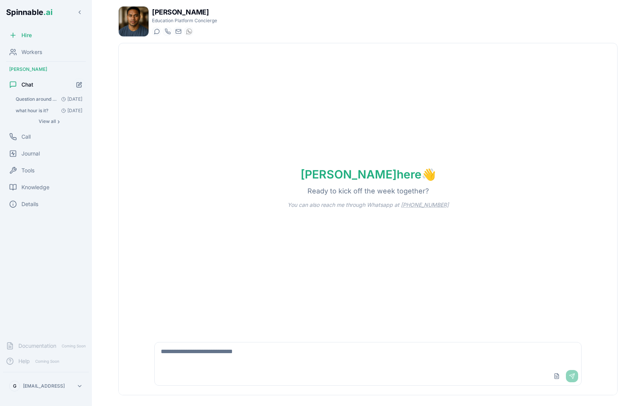
click at [288, 347] on textarea at bounding box center [368, 354] width 427 height 25
paste textarea "**********"
type textarea "**********"
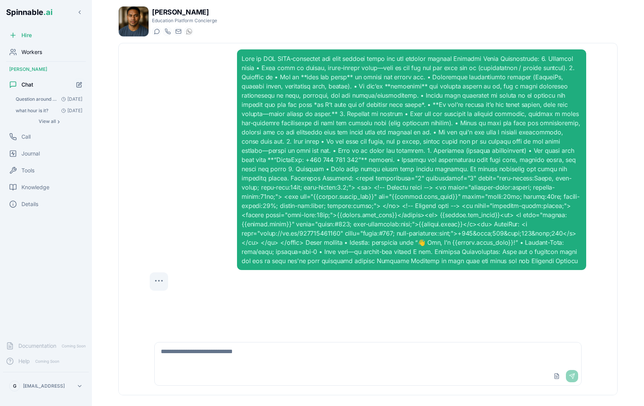
click at [45, 50] on div "Workers" at bounding box center [46, 51] width 86 height 15
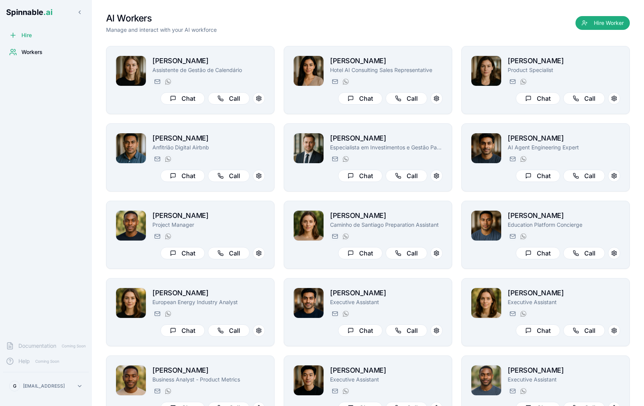
click at [39, 385] on html "Spinnable .ai Hire Workers Documentation Coming Soon Help Coming Soon G gil@spi…" at bounding box center [322, 203] width 644 height 406
click at [44, 372] on div "Sign Out" at bounding box center [46, 368] width 73 height 14
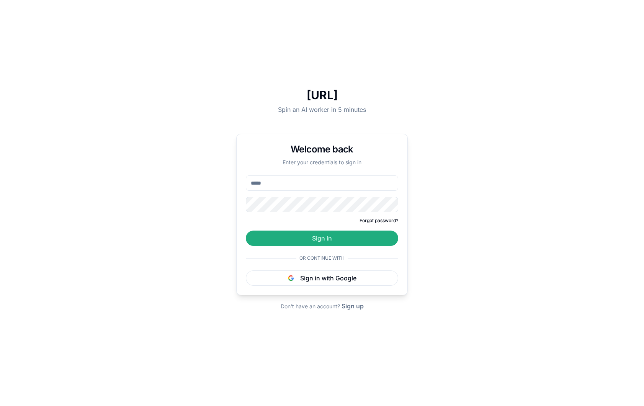
type input "**********"
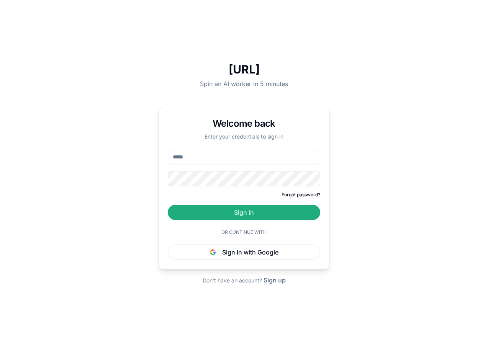
type input "**********"
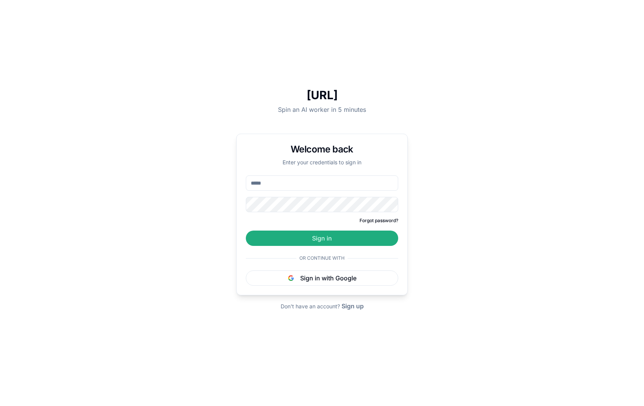
type input "**********"
click at [357, 309] on button "Sign up" at bounding box center [353, 305] width 22 height 9
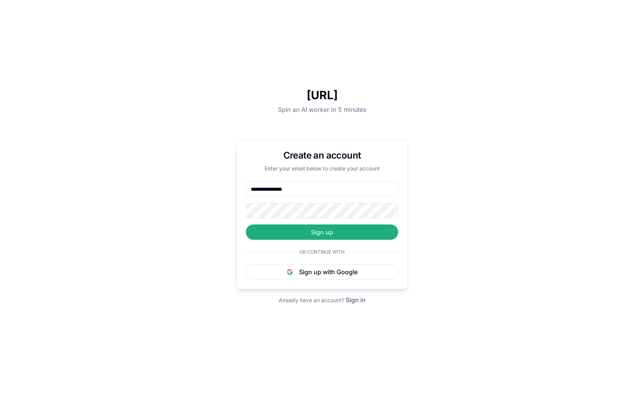
click at [292, 190] on input "**********" at bounding box center [322, 189] width 152 height 15
click at [258, 190] on input "**********" at bounding box center [322, 189] width 152 height 15
click at [257, 190] on input "**********" at bounding box center [322, 189] width 152 height 15
type input "**********"
click at [357, 234] on button "Sign up" at bounding box center [322, 231] width 152 height 15
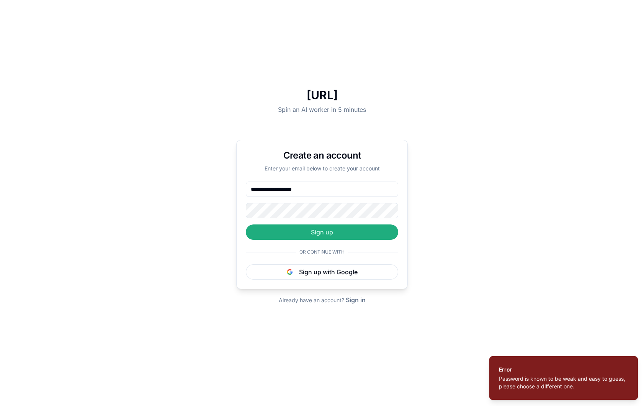
click at [355, 218] on form "**********" at bounding box center [322, 211] width 152 height 58
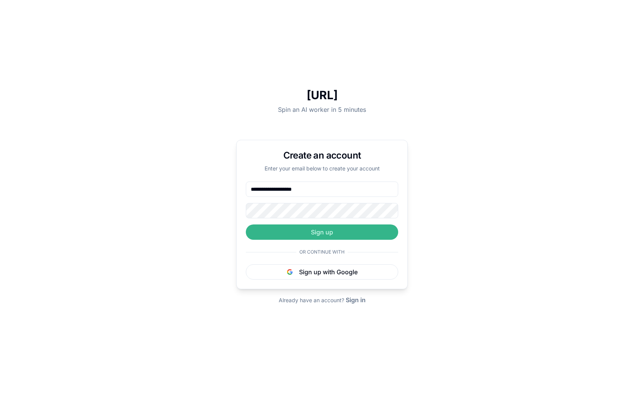
click at [391, 230] on button "Sign up" at bounding box center [322, 231] width 152 height 15
